Goal: Task Accomplishment & Management: Use online tool/utility

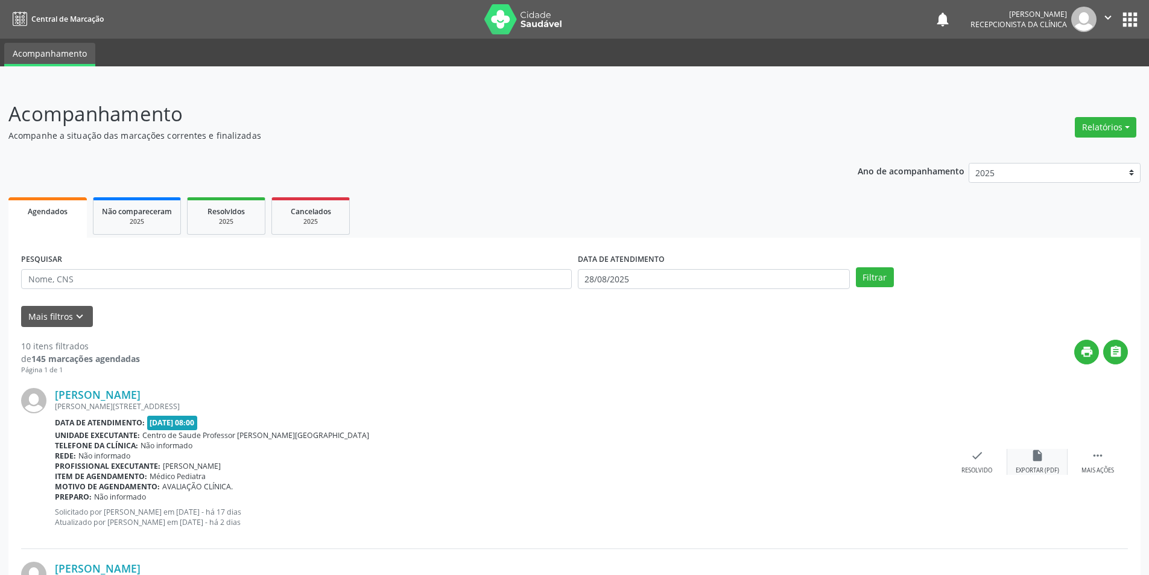
click at [1050, 468] on div "Exportar (PDF)" at bounding box center [1037, 470] width 43 height 8
click at [976, 466] on div "Resolvido" at bounding box center [977, 470] width 31 height 8
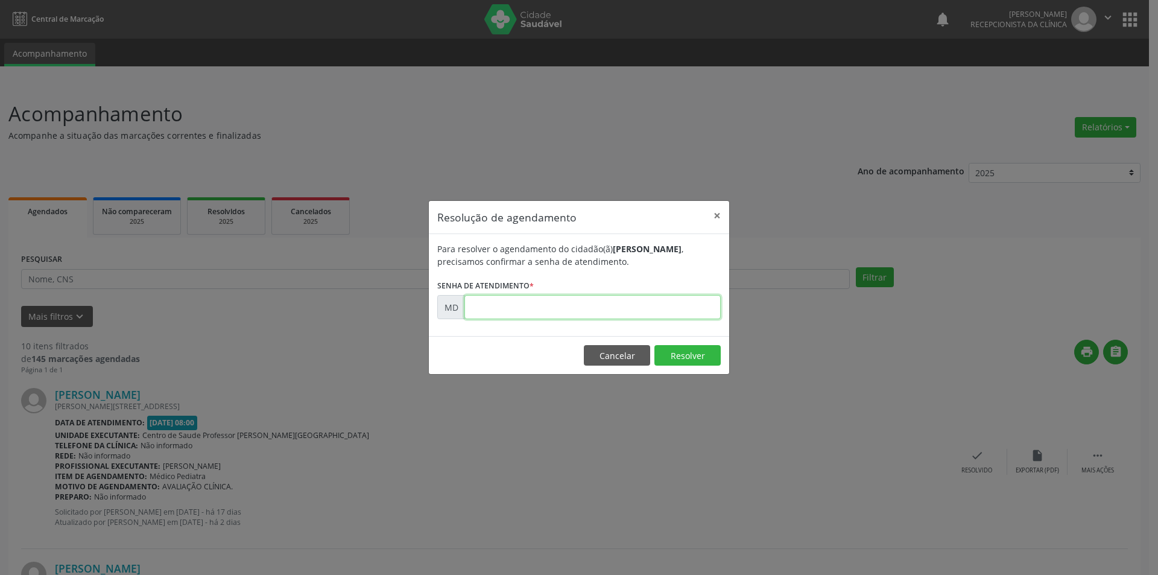
paste input "00004623"
type input "00004623"
click at [689, 359] on button "Resolver" at bounding box center [688, 355] width 66 height 21
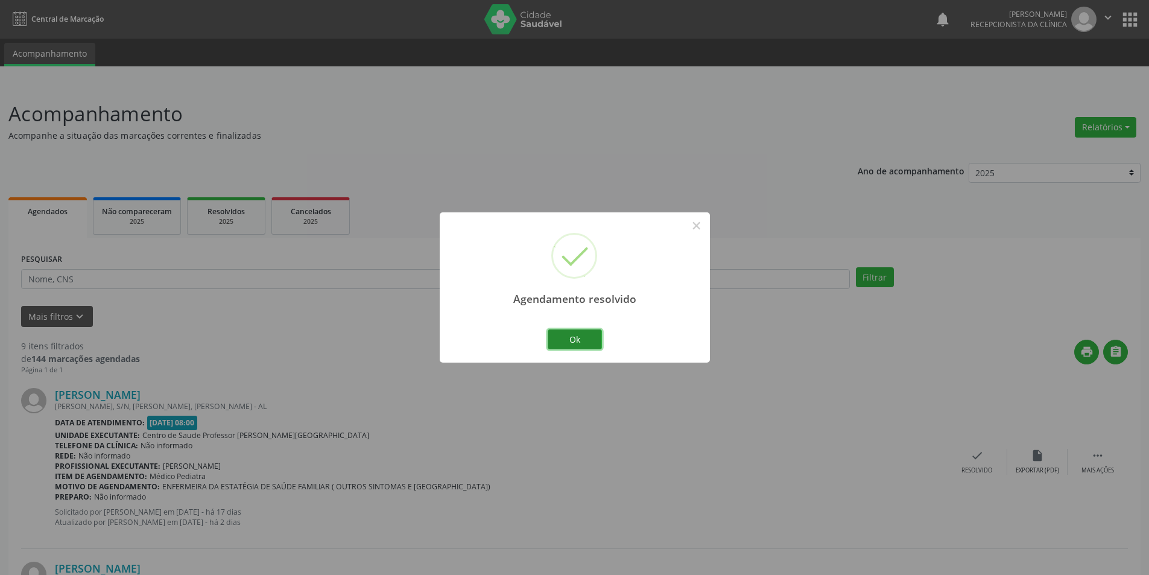
click at [588, 338] on button "Ok" at bounding box center [575, 339] width 54 height 21
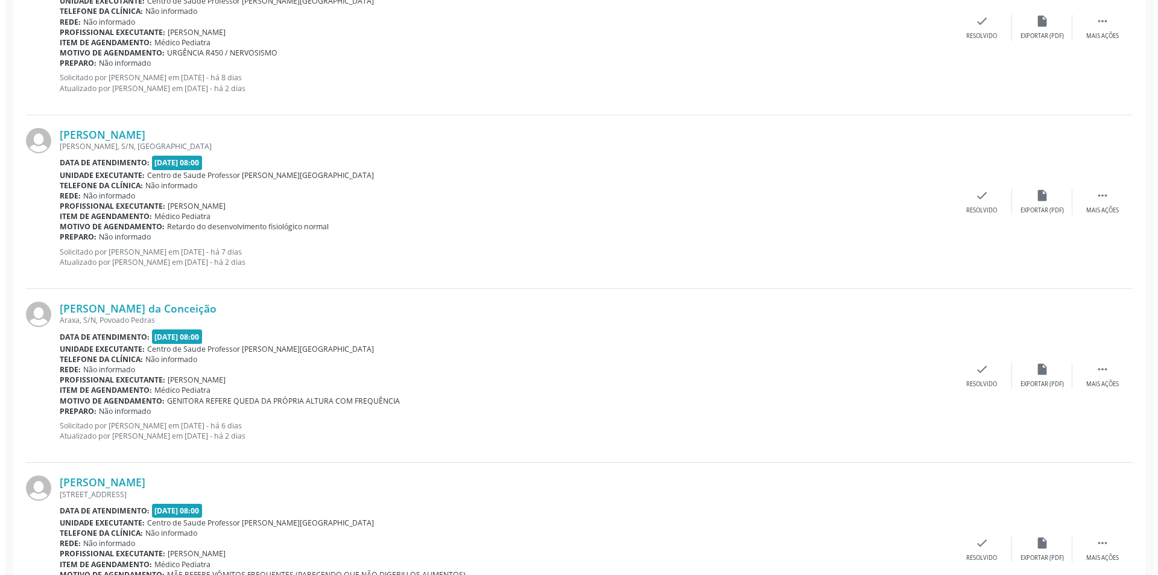
scroll to position [965, 0]
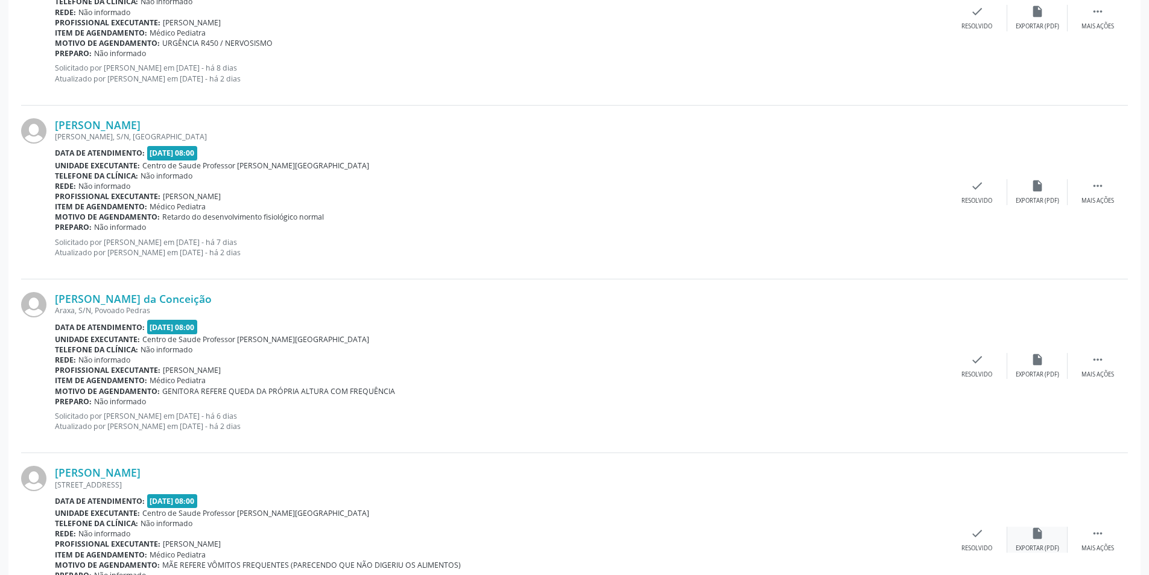
click at [1041, 540] on icon "insert_drive_file" at bounding box center [1037, 533] width 13 height 13
click at [968, 380] on div "Maria Lorena Santos da Conceição Araxa, S/N, Povoado Pedras Data de atendimento…" at bounding box center [574, 366] width 1107 height 174
click at [977, 370] on div "Resolvido" at bounding box center [977, 374] width 31 height 8
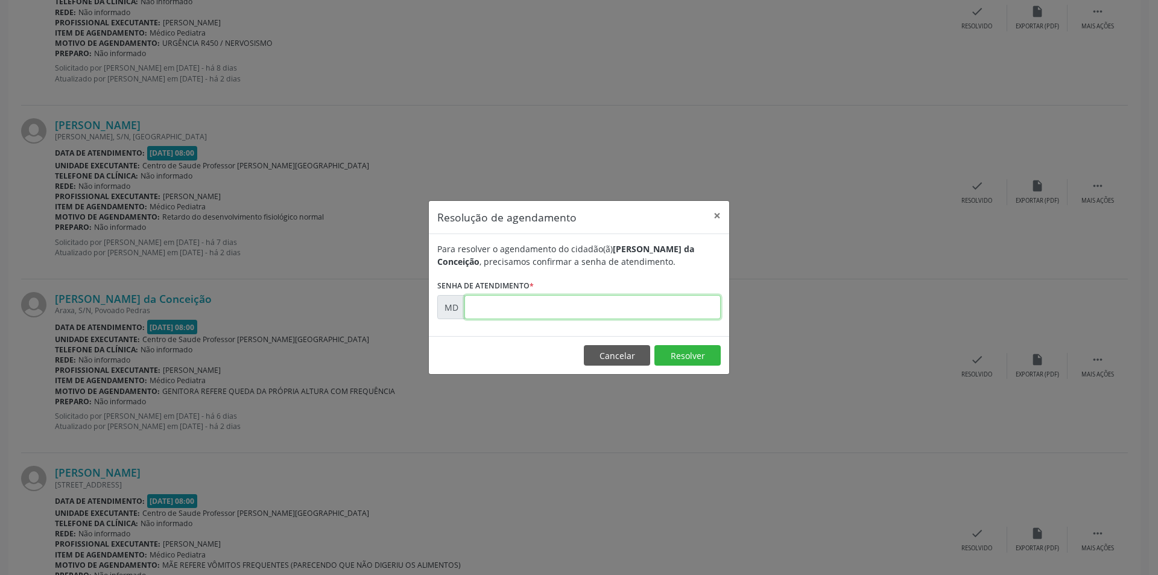
paste input "00006744"
type input "00006744"
click at [682, 351] on button "Resolver" at bounding box center [688, 355] width 66 height 21
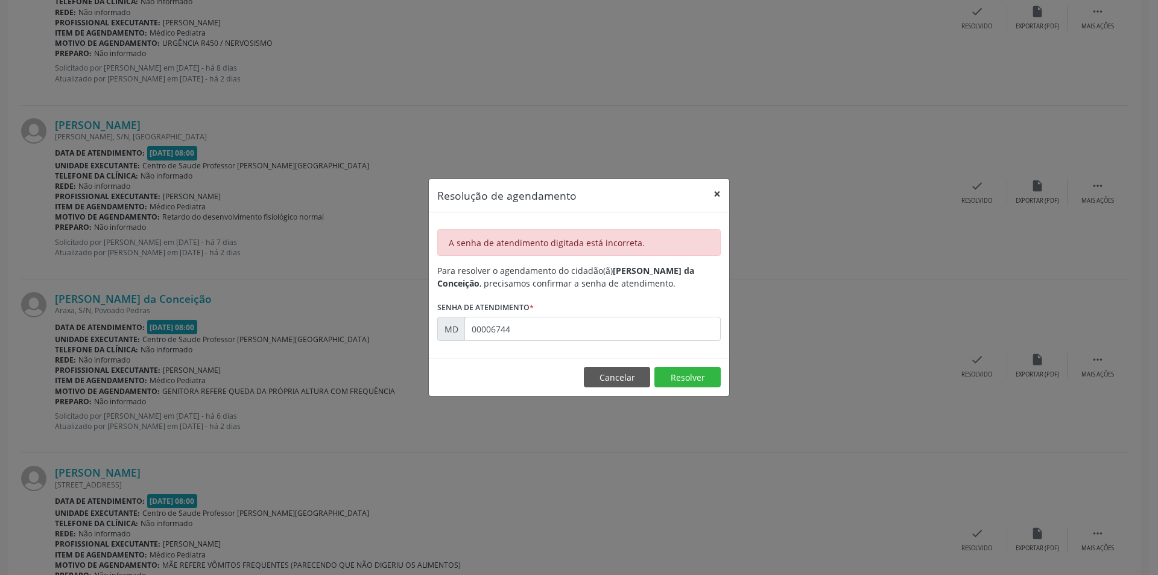
click at [716, 191] on button "×" at bounding box center [717, 194] width 24 height 30
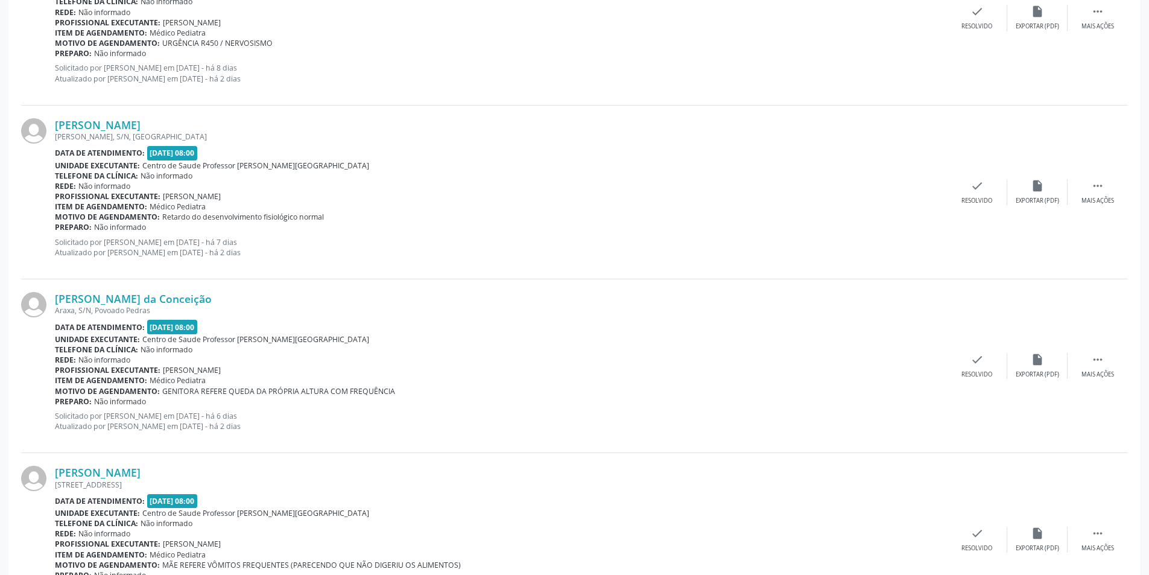
click at [1046, 387] on div "Maria Lorena Santos da Conceição Araxa, S/N, Povoado Pedras Data de atendimento…" at bounding box center [574, 366] width 1107 height 174
click at [1043, 380] on div "Maria Lorena Santos da Conceição Araxa, S/N, Povoado Pedras Data de atendimento…" at bounding box center [574, 366] width 1107 height 174
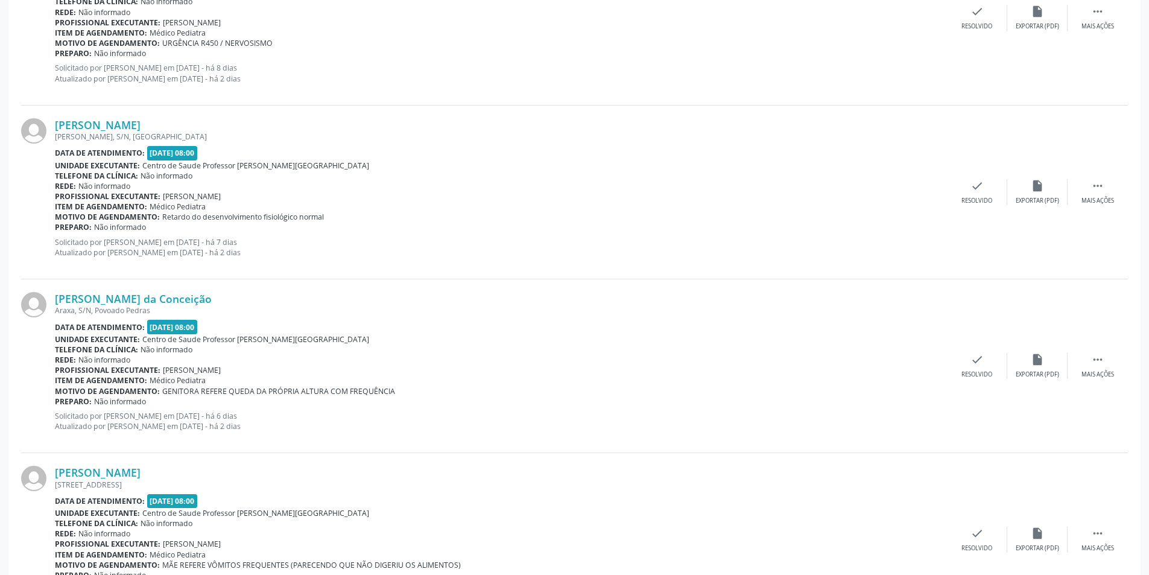
click at [1012, 322] on div "Maria Lorena Santos da Conceição Araxa, S/N, Povoado Pedras Data de atendimento…" at bounding box center [574, 366] width 1107 height 174
click at [1031, 372] on div "Exportar (PDF)" at bounding box center [1037, 374] width 43 height 8
click at [973, 370] on div "Resolvido" at bounding box center [977, 374] width 31 height 8
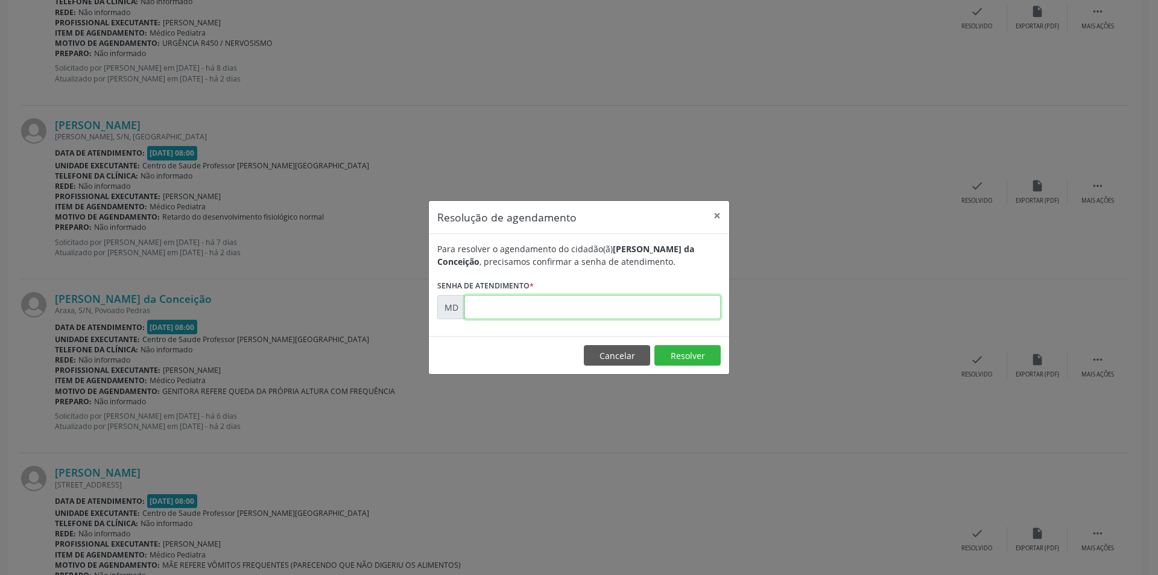
paste input "00006584"
type input "00006584"
click at [695, 357] on button "Resolver" at bounding box center [688, 355] width 66 height 21
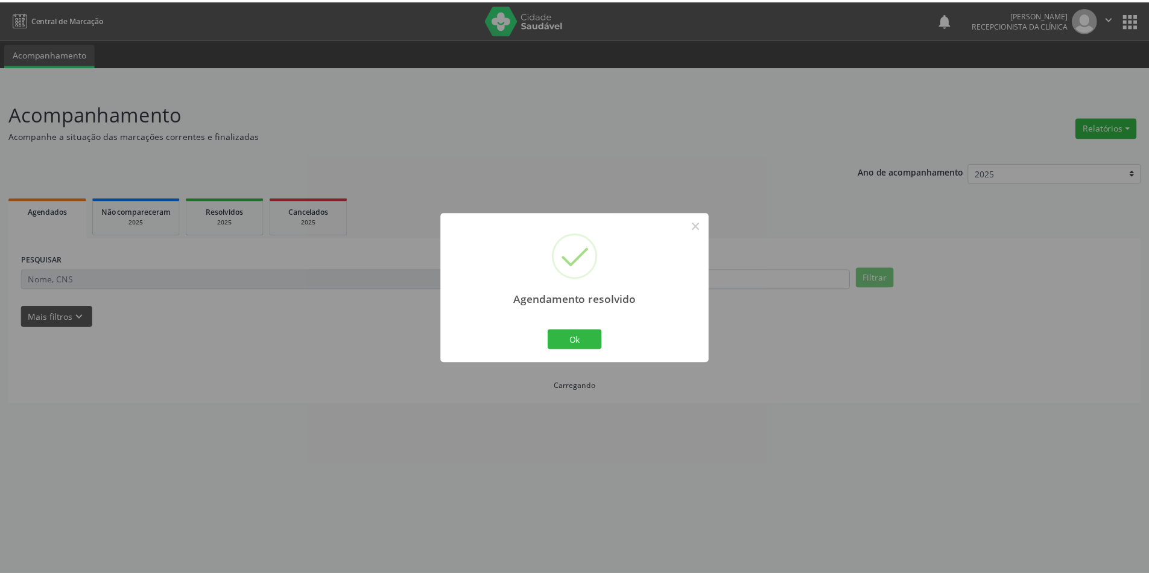
scroll to position [0, 0]
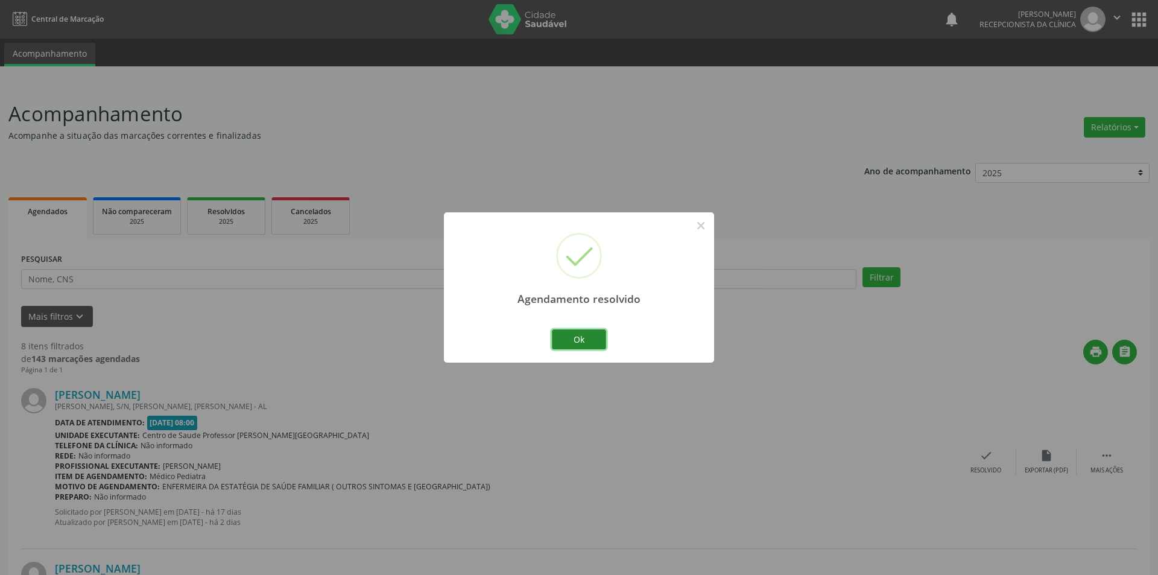
click at [599, 343] on button "Ok" at bounding box center [579, 339] width 54 height 21
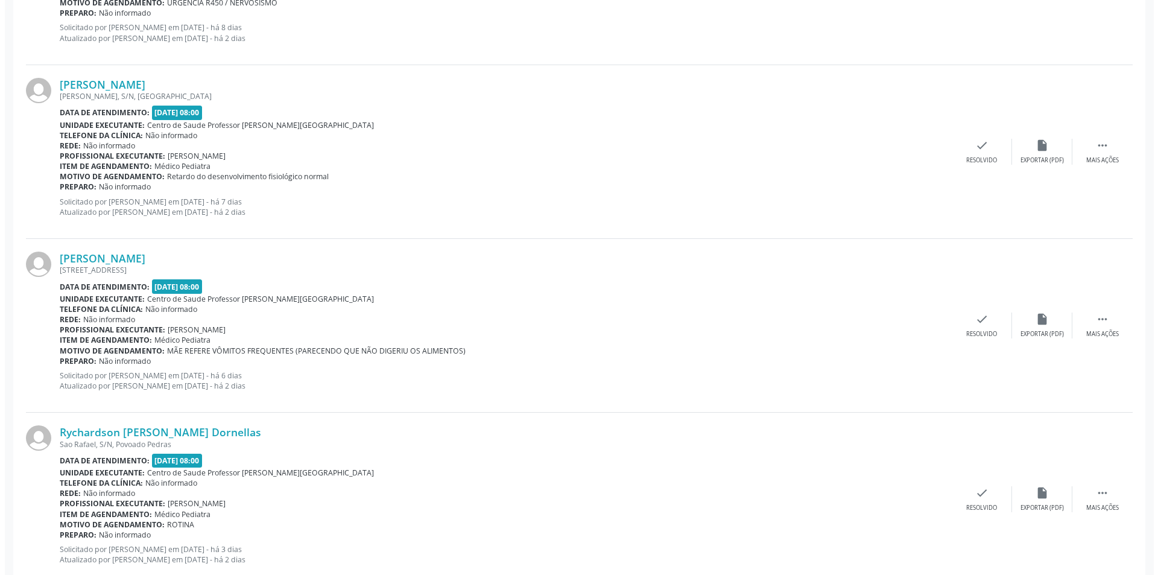
scroll to position [1086, 0]
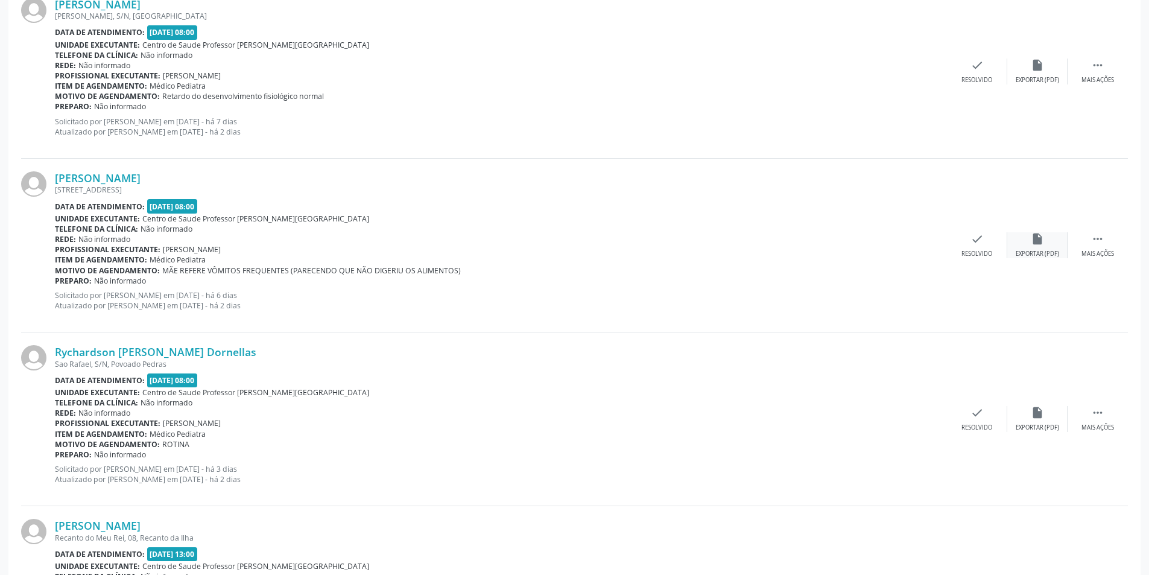
click at [1041, 249] on div "insert_drive_file Exportar (PDF)" at bounding box center [1038, 245] width 60 height 26
click at [973, 250] on div "Resolvido" at bounding box center [977, 254] width 31 height 8
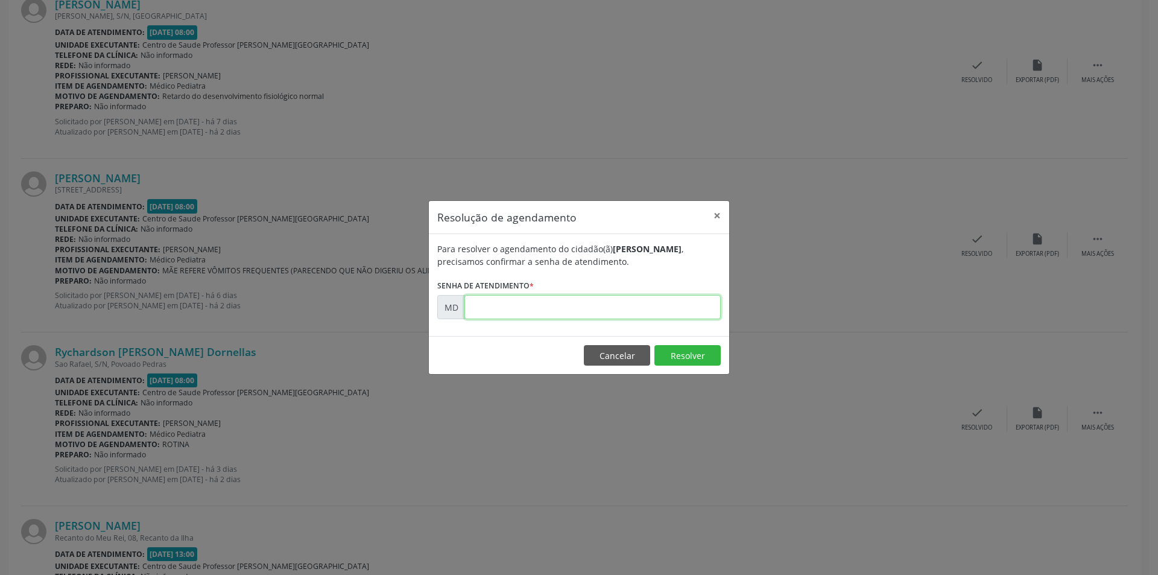
paste input "00006744"
type input "00006744"
click at [673, 346] on button "Resolver" at bounding box center [688, 355] width 66 height 21
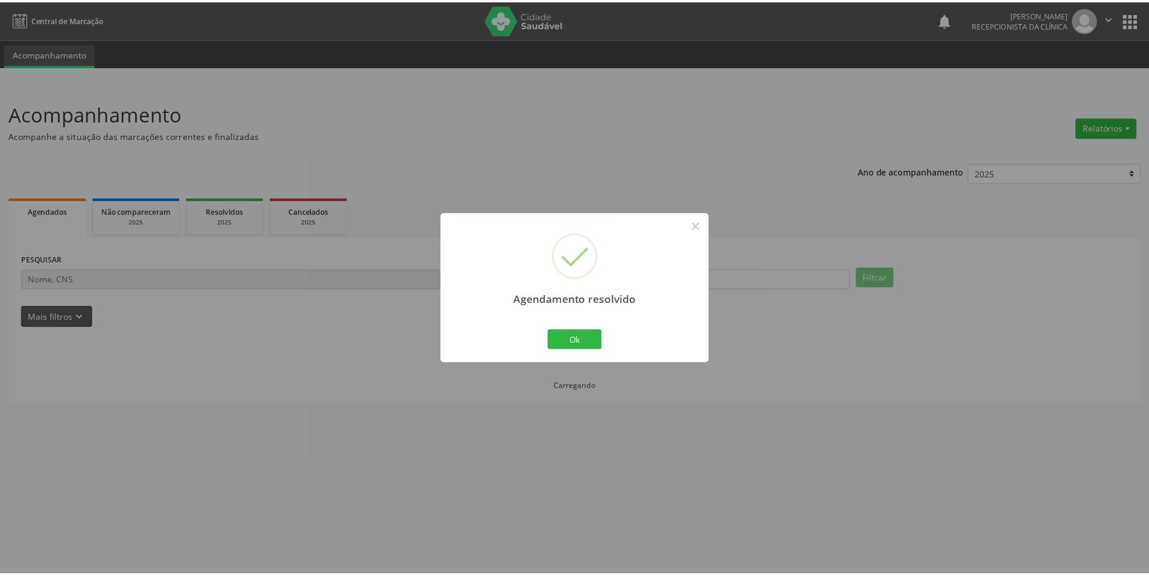
scroll to position [0, 0]
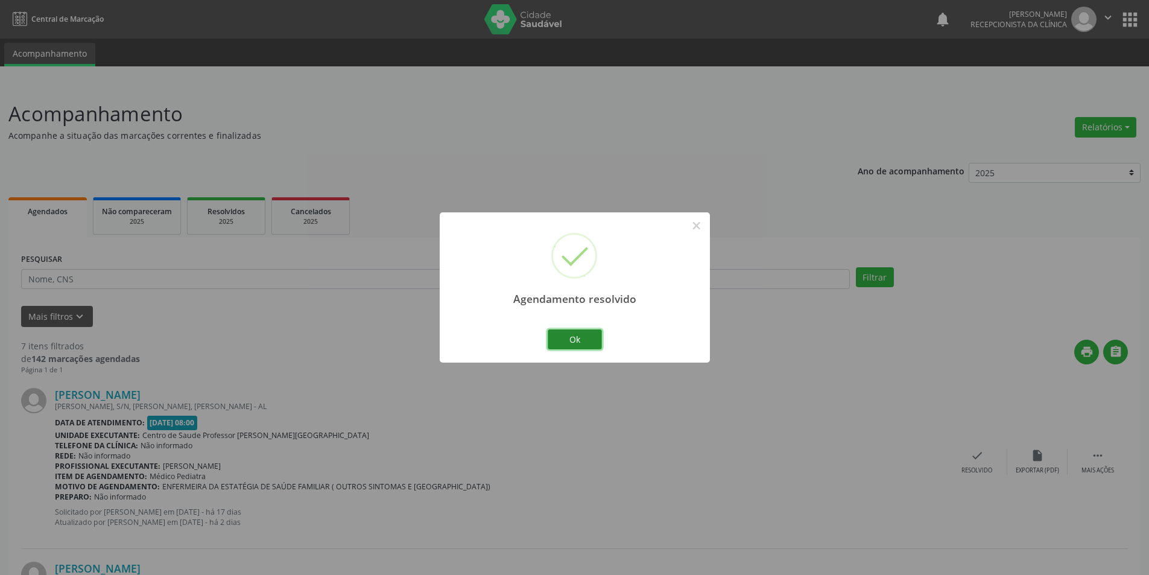
click at [584, 341] on button "Ok" at bounding box center [575, 339] width 54 height 21
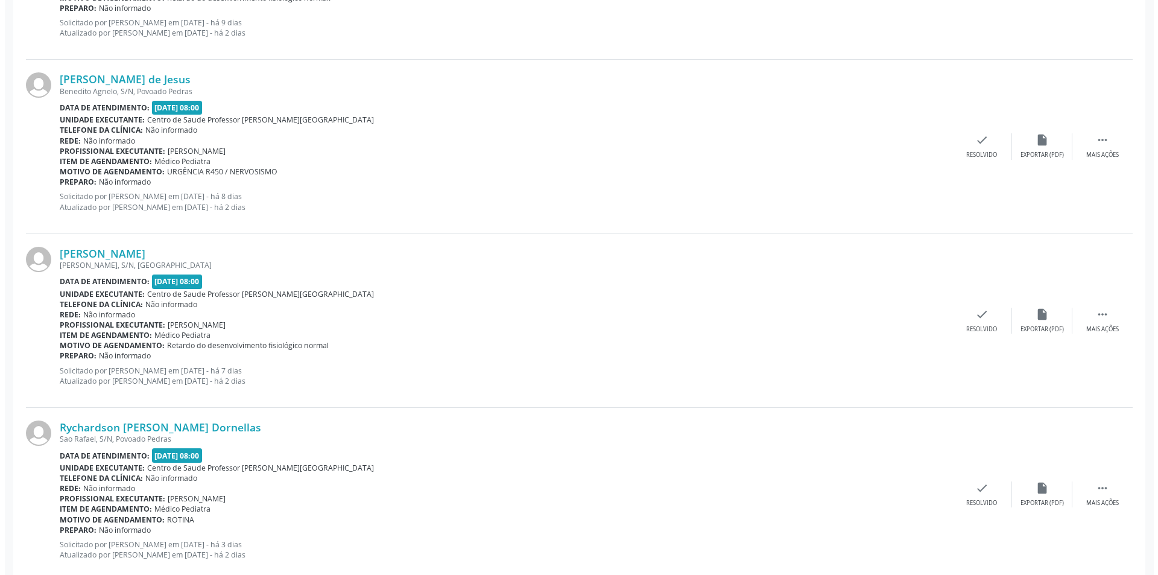
scroll to position [845, 0]
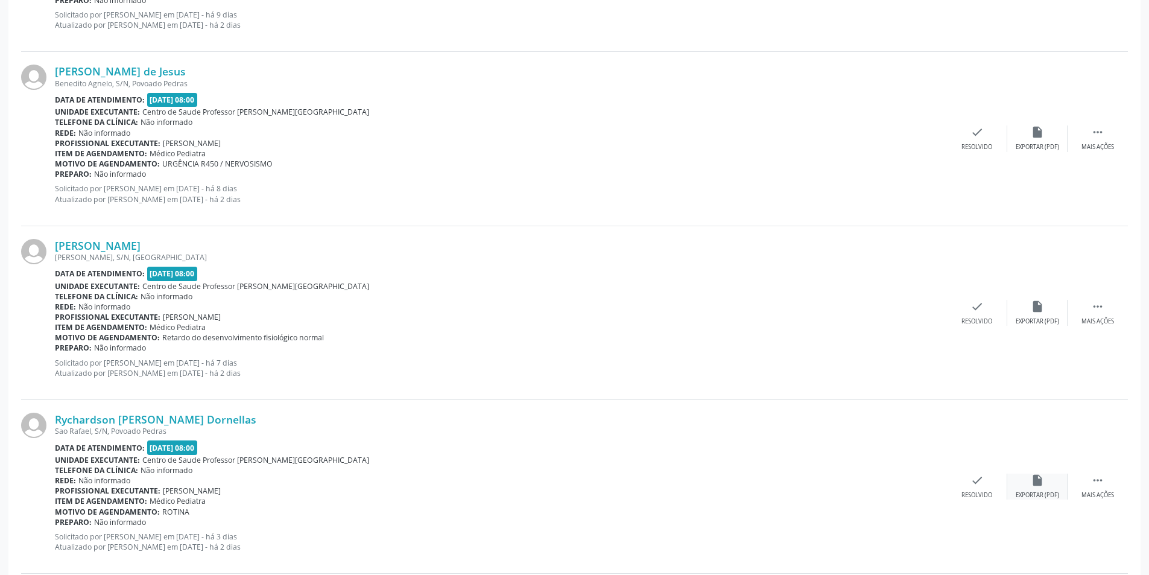
click at [1039, 487] on div "insert_drive_file Exportar (PDF)" at bounding box center [1038, 487] width 60 height 26
click at [965, 484] on div "check Resolvido" at bounding box center [977, 487] width 60 height 26
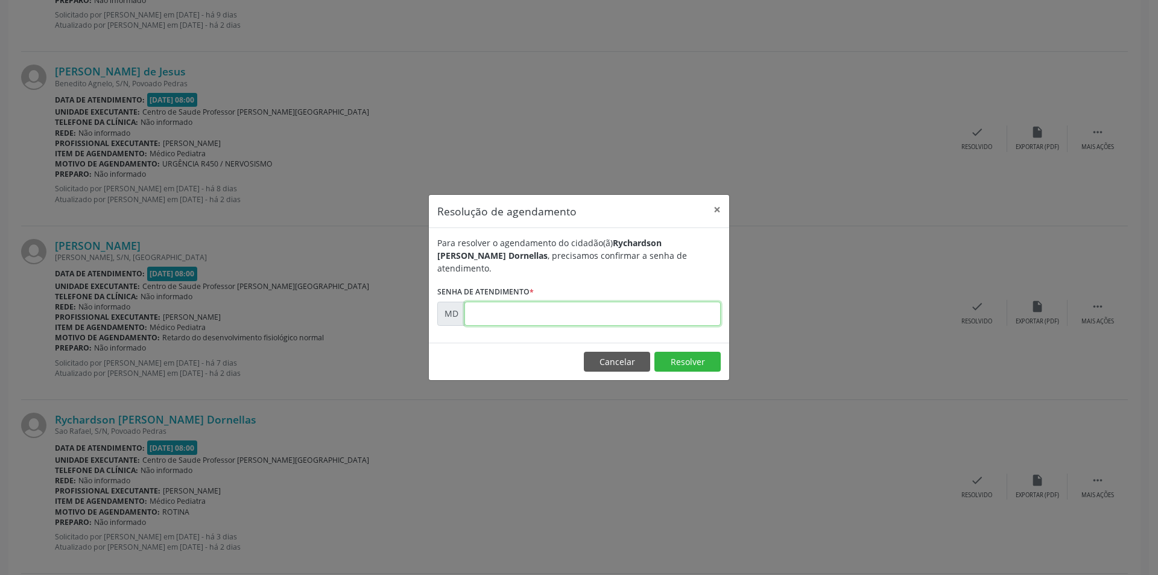
paste input "00006796"
type input "00006796"
click at [674, 352] on button "Resolver" at bounding box center [688, 362] width 66 height 21
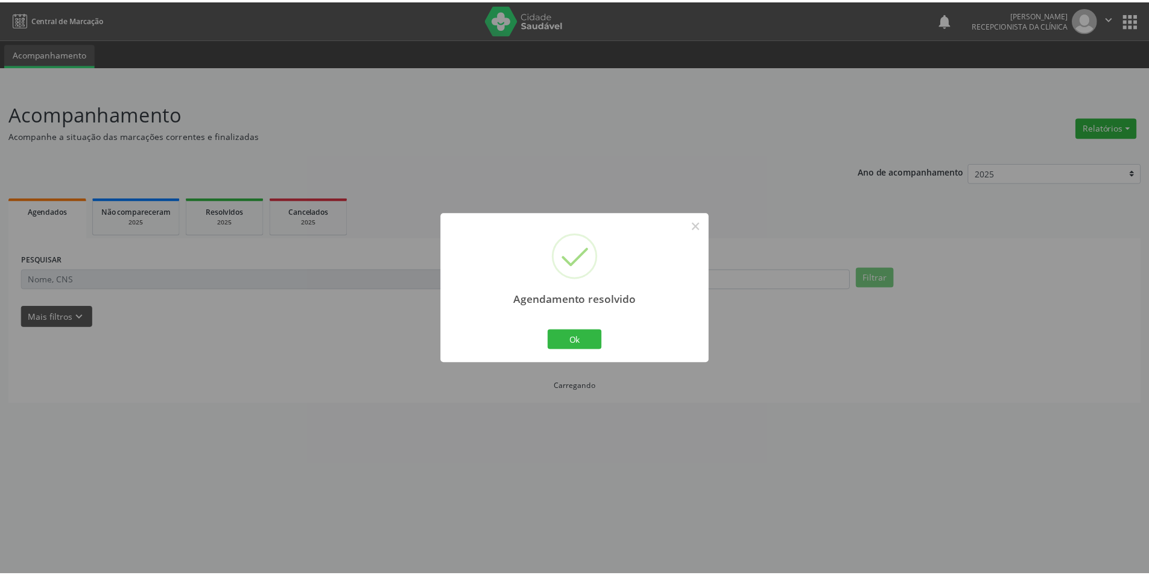
scroll to position [0, 0]
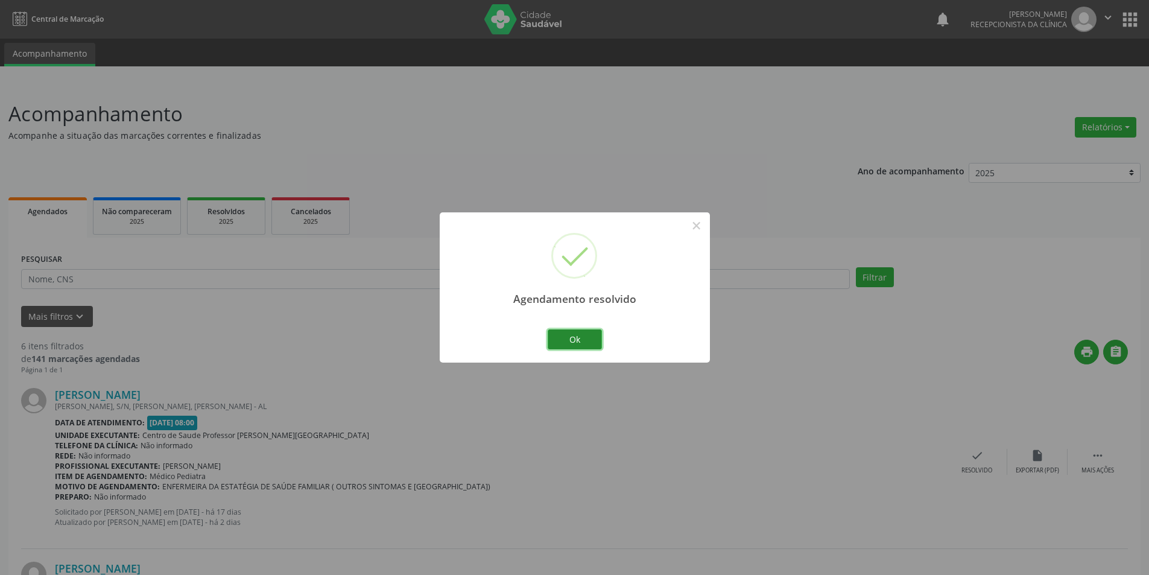
click at [584, 337] on button "Ok" at bounding box center [575, 339] width 54 height 21
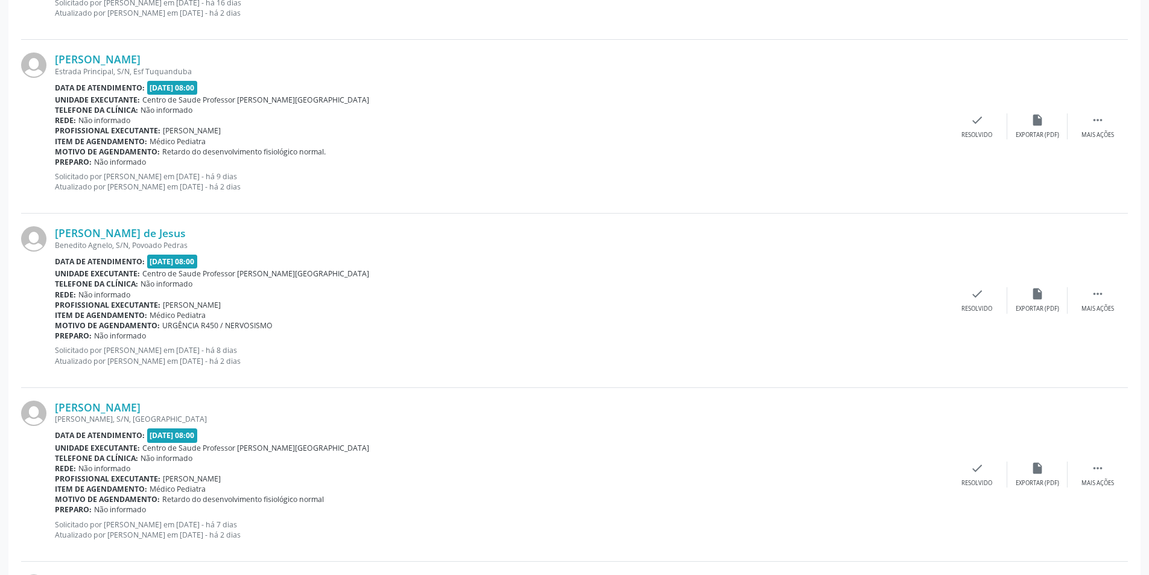
scroll to position [623, 0]
